Goal: Transaction & Acquisition: Book appointment/travel/reservation

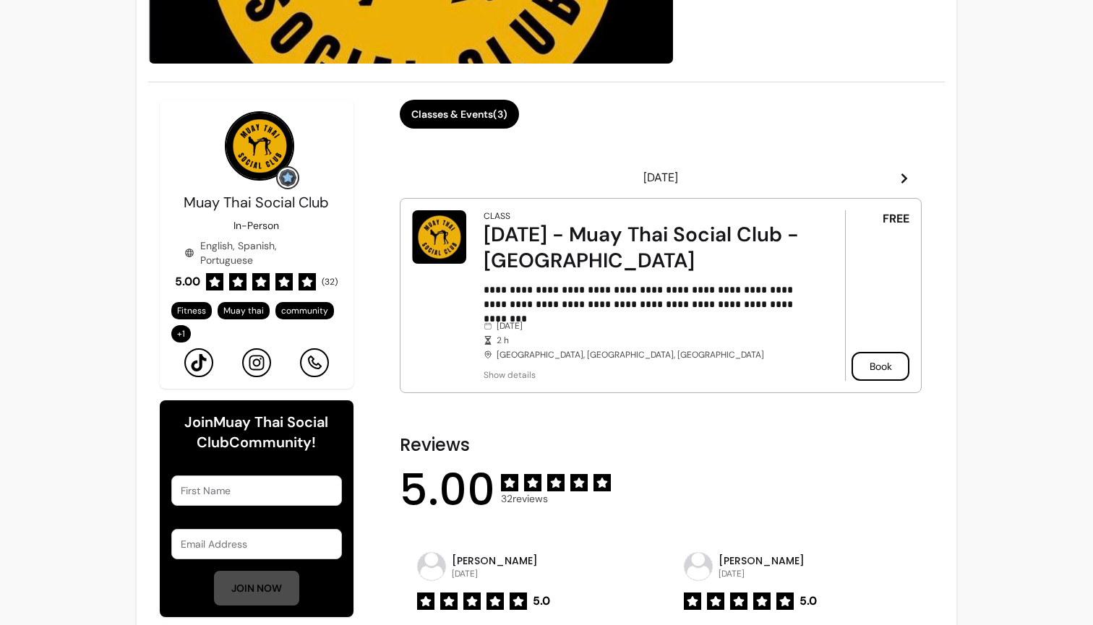
scroll to position [305, 0]
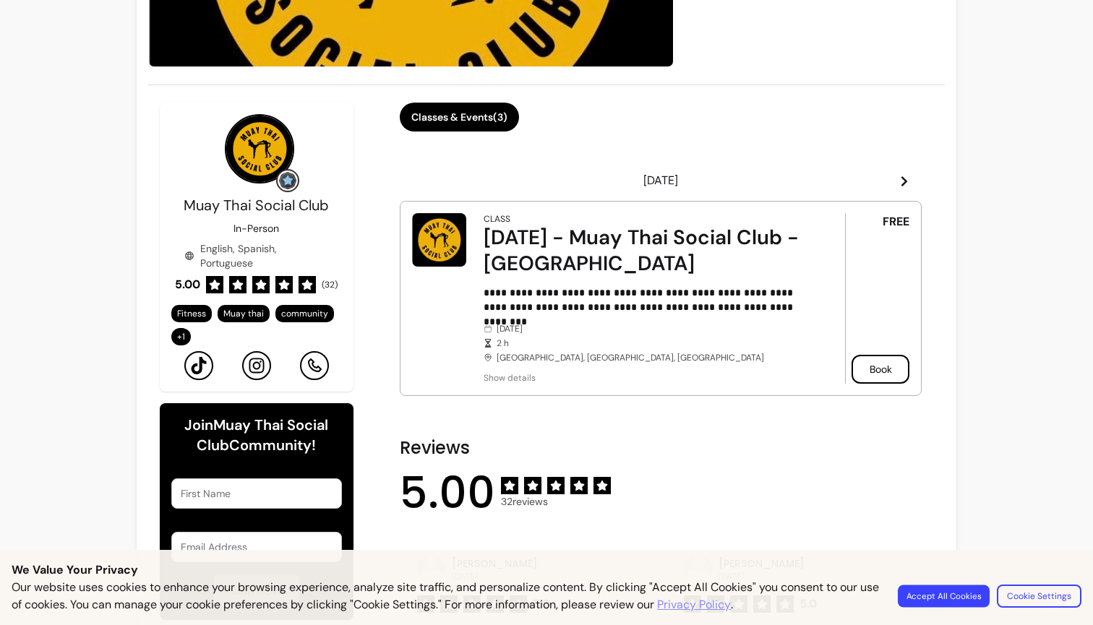
click at [930, 603] on button "Accept All Cookies" at bounding box center [944, 596] width 92 height 22
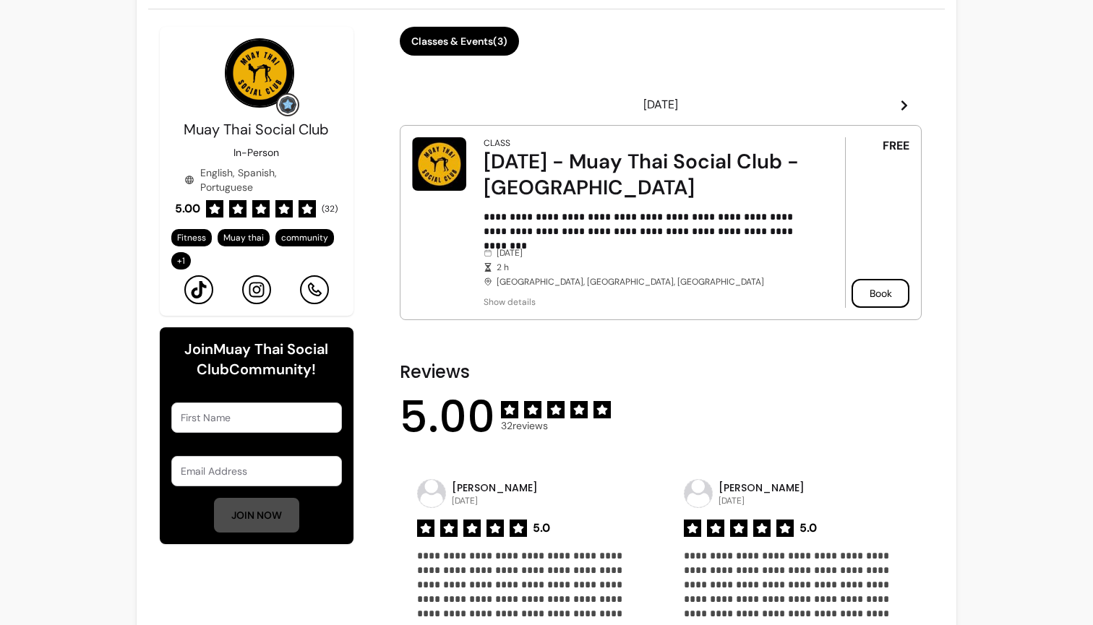
scroll to position [377, 0]
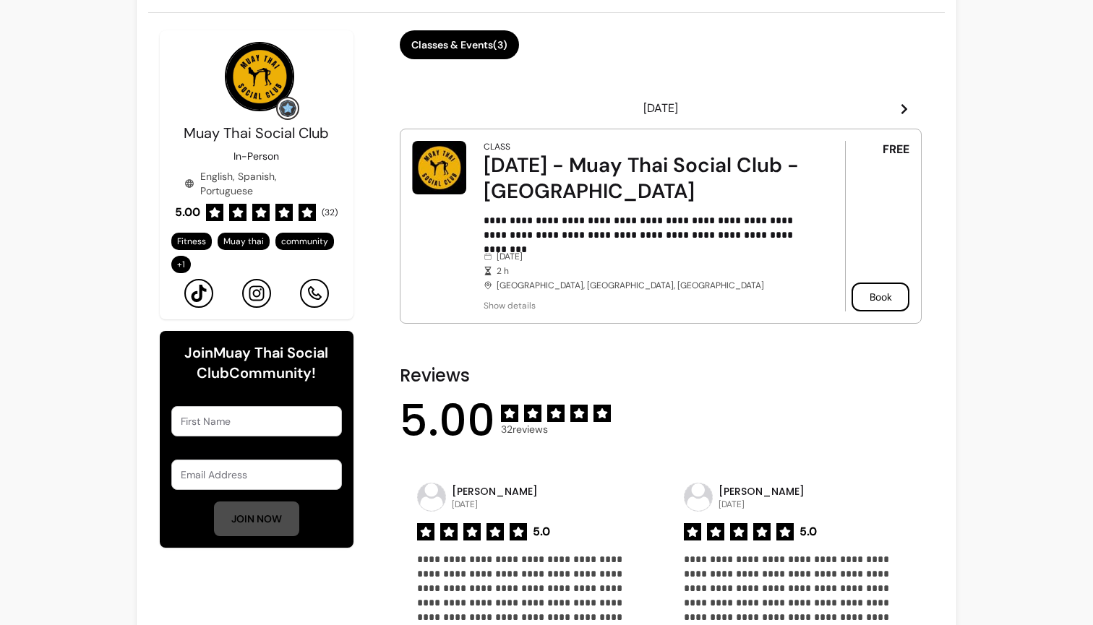
click at [640, 173] on div "[DATE] - Muay Thai Social Club - [GEOGRAPHIC_DATA]" at bounding box center [645, 179] width 322 height 52
click at [744, 171] on div "[DATE] - Muay Thai Social Club - [GEOGRAPHIC_DATA]" at bounding box center [645, 179] width 322 height 52
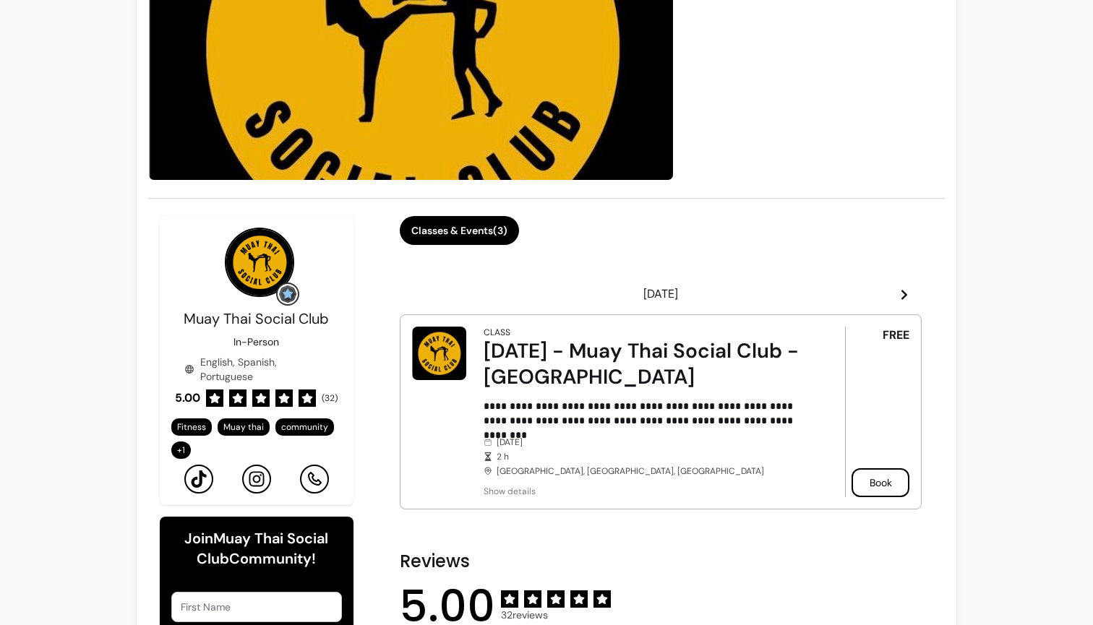
scroll to position [194, 0]
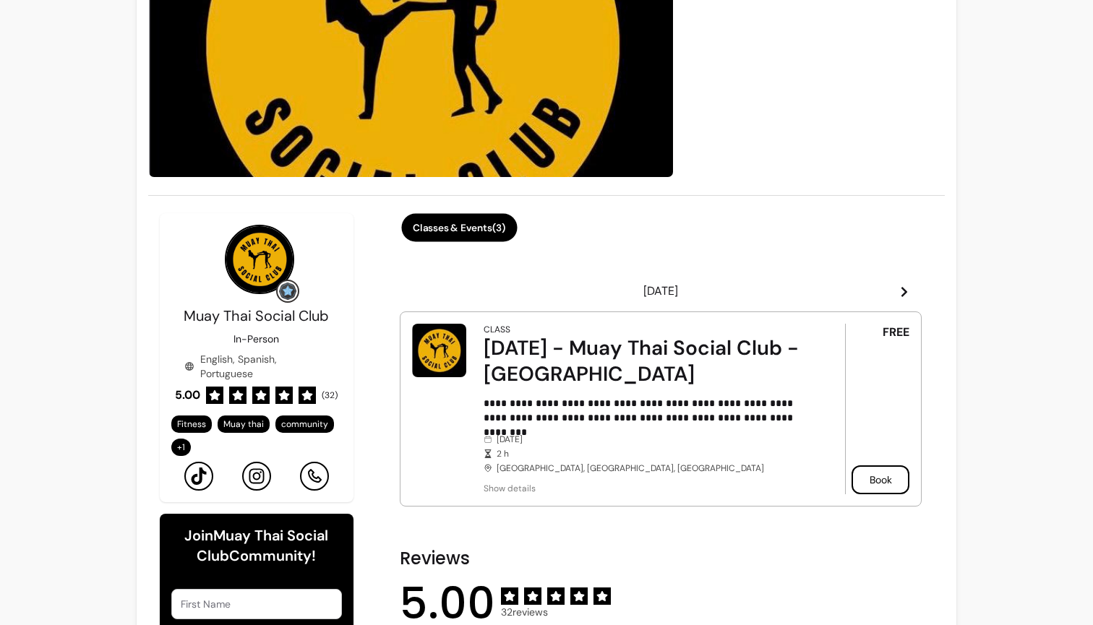
click at [501, 237] on button "Classes & Events ( 3 )" at bounding box center [459, 228] width 116 height 28
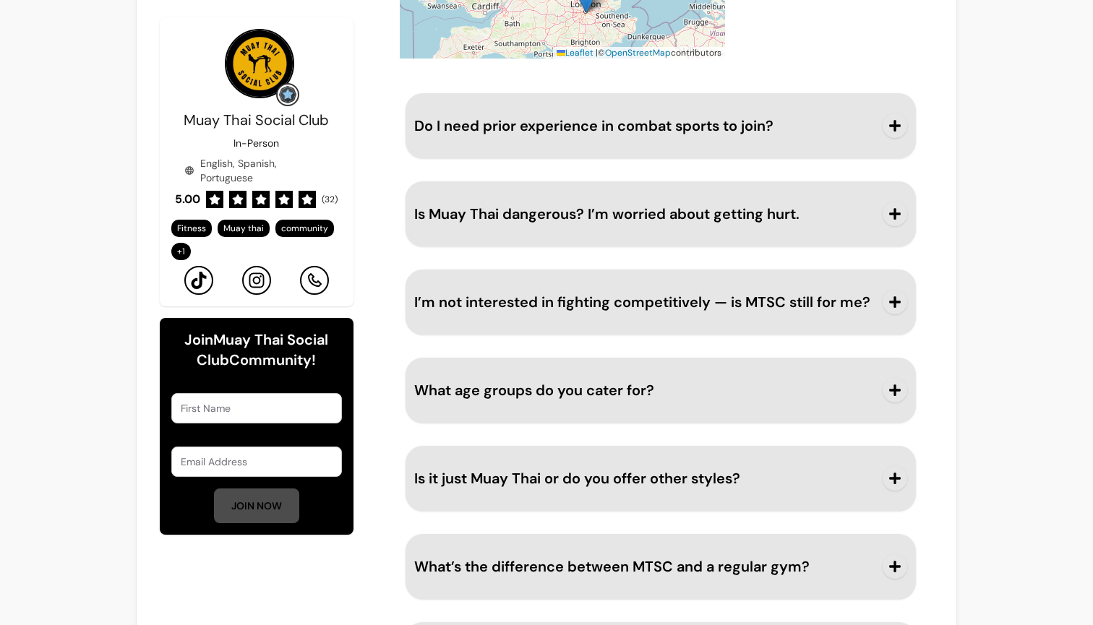
scroll to position [1803, 0]
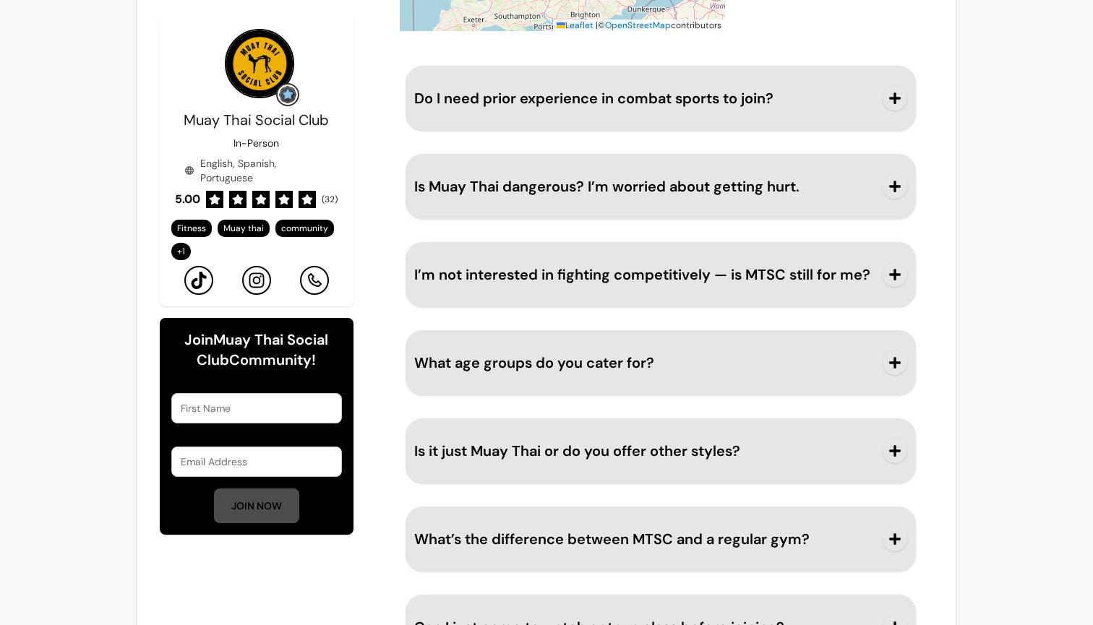
click at [632, 118] on button "Do I need prior experience in combat sports to join?" at bounding box center [661, 98] width 494 height 48
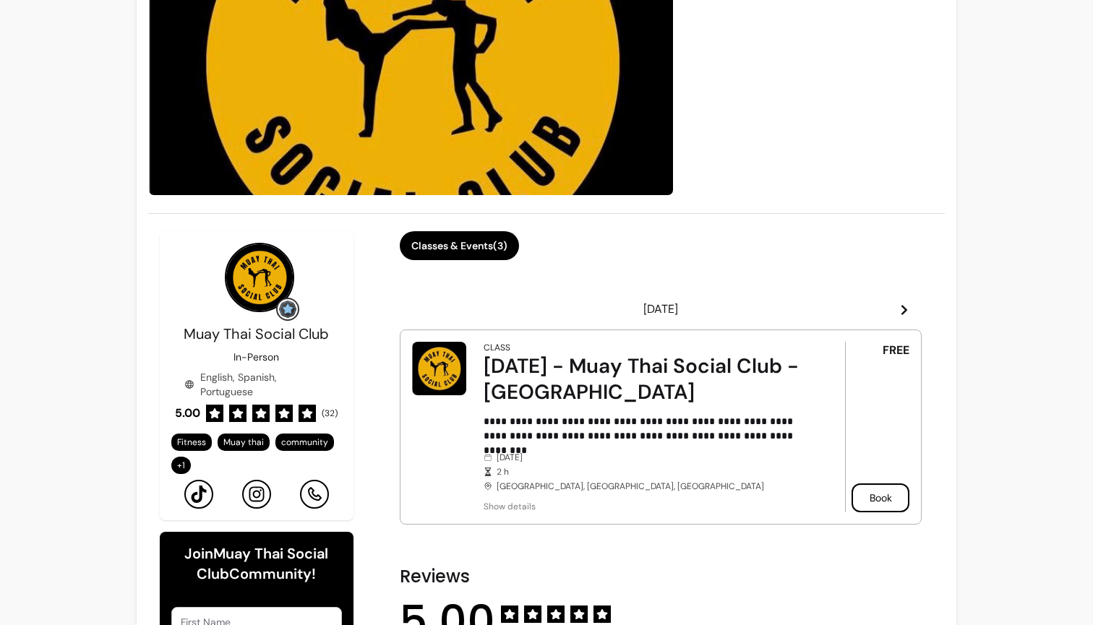
scroll to position [180, 0]
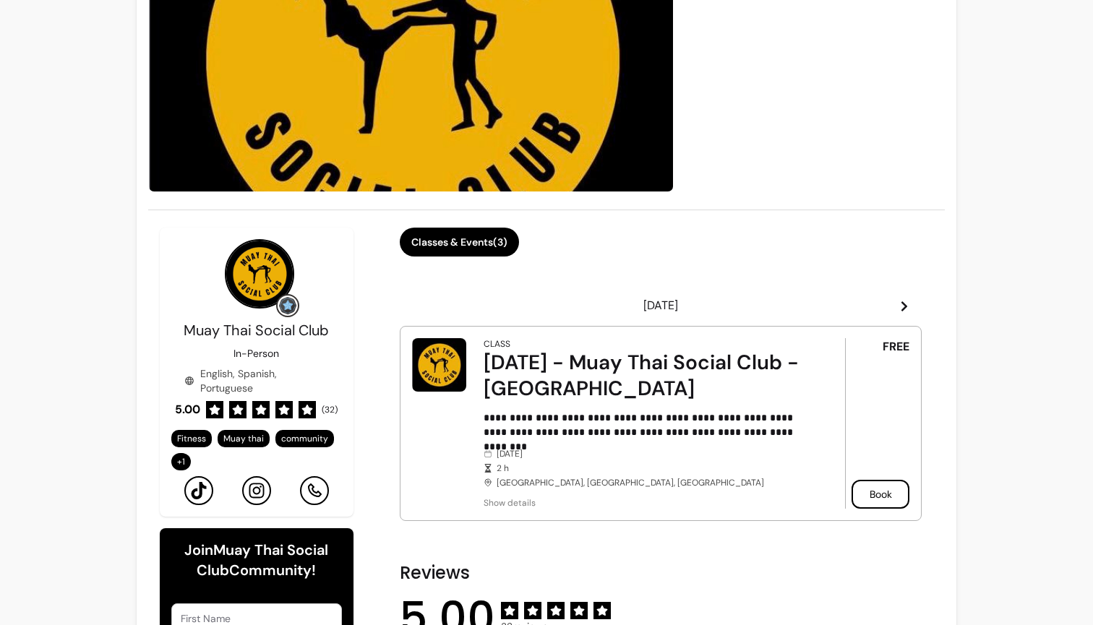
click at [636, 396] on div "[DATE] - Muay Thai Social Club - [GEOGRAPHIC_DATA]" at bounding box center [645, 376] width 322 height 52
click at [638, 378] on div "[DATE] - Muay Thai Social Club - [GEOGRAPHIC_DATA]" at bounding box center [645, 376] width 322 height 52
click at [640, 370] on div "[DATE] - Muay Thai Social Club - [GEOGRAPHIC_DATA]" at bounding box center [645, 376] width 322 height 52
click at [856, 484] on button "Book" at bounding box center [880, 495] width 56 height 28
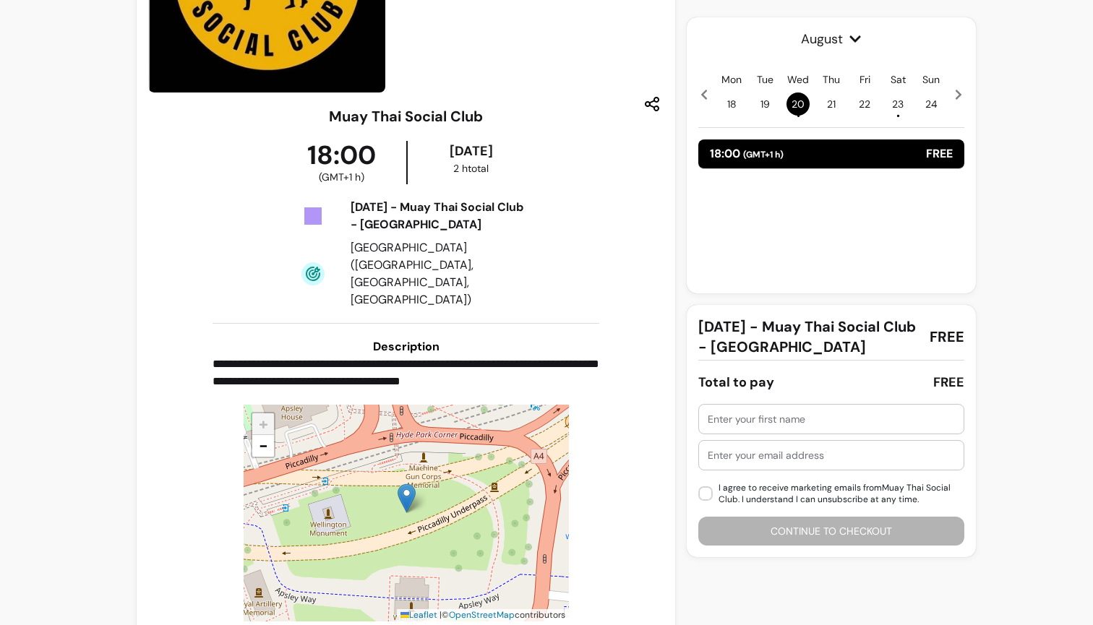
scroll to position [181, 0]
